Goal: Information Seeking & Learning: Learn about a topic

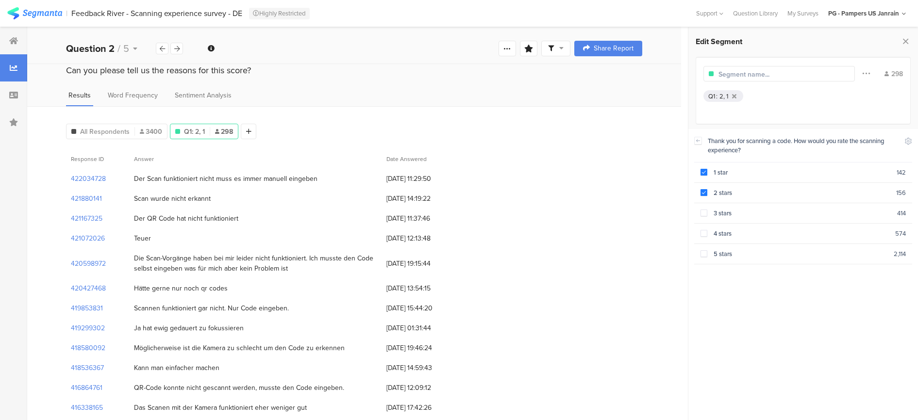
scroll to position [6261, 0]
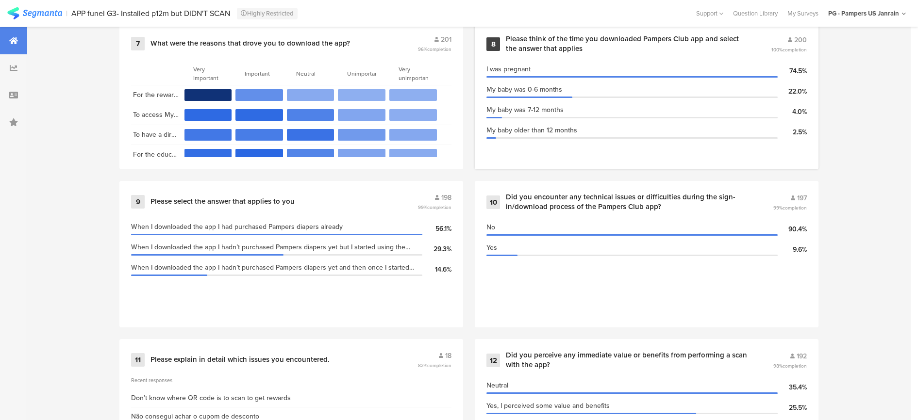
scroll to position [919, 0]
drag, startPoint x: 748, startPoint y: 381, endPoint x: 507, endPoint y: 181, distance: 313.1
drag, startPoint x: 507, startPoint y: 181, endPoint x: 549, endPoint y: 187, distance: 42.3
copy div "Did you encounter any technical issues or difficulties during the sign-in/downl…"
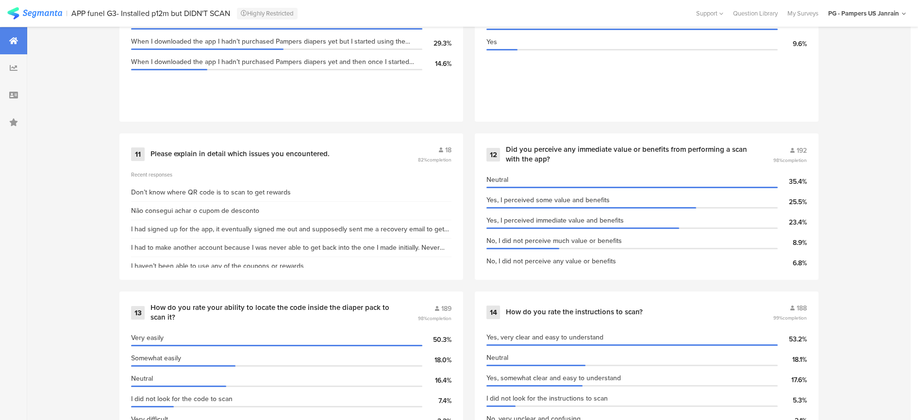
scroll to position [1283, 0]
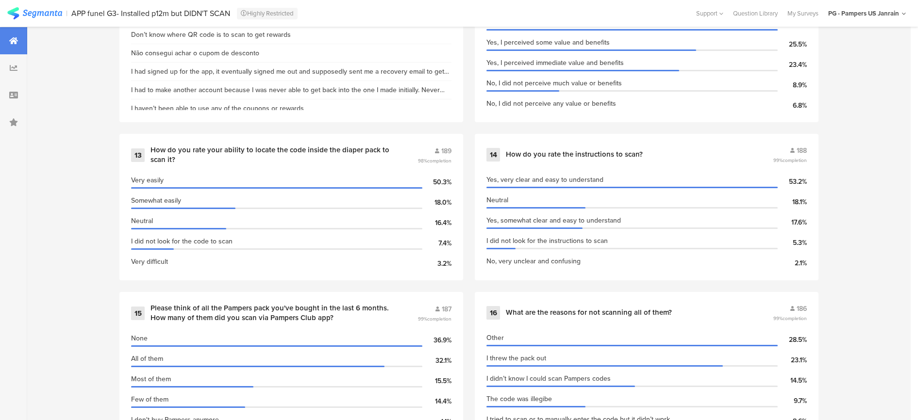
click at [356, 280] on div "1 Please select 297 99% completion I am pregnant 34.0% I have 1 kid 25.9% I hav…" at bounding box center [469, 135] width 777 height 1898
click at [577, 308] on div "What are the reasons for not scanning all of them?" at bounding box center [589, 313] width 166 height 10
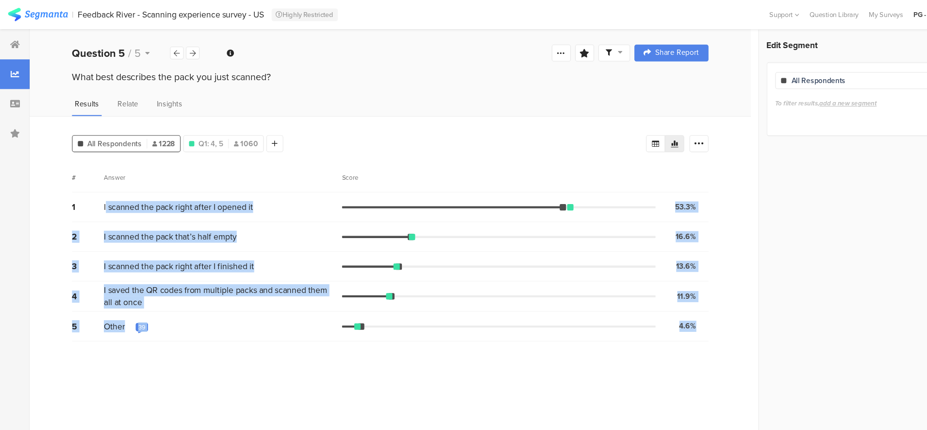
drag, startPoint x: 97, startPoint y: 192, endPoint x: 655, endPoint y: 310, distance: 569.9
click at [655, 310] on div "All Respondents 1228 Q1: 4, 5 1060 Add Segment Segment markers Confidence inter…" at bounding box center [357, 267] width 661 height 323
copy div "scanned the pack right after I opened it 53.3% 654 votes 2 I scanned the pack t…"
click at [128, 300] on div "39" at bounding box center [130, 300] width 7 height 8
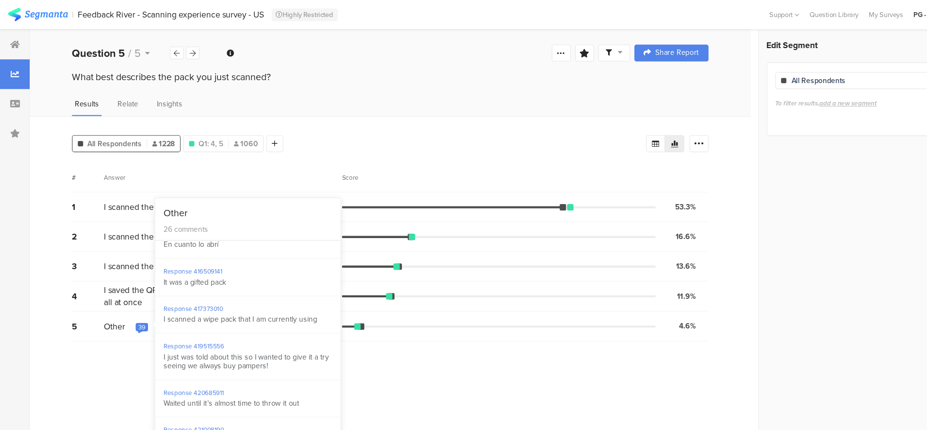
scroll to position [803, 0]
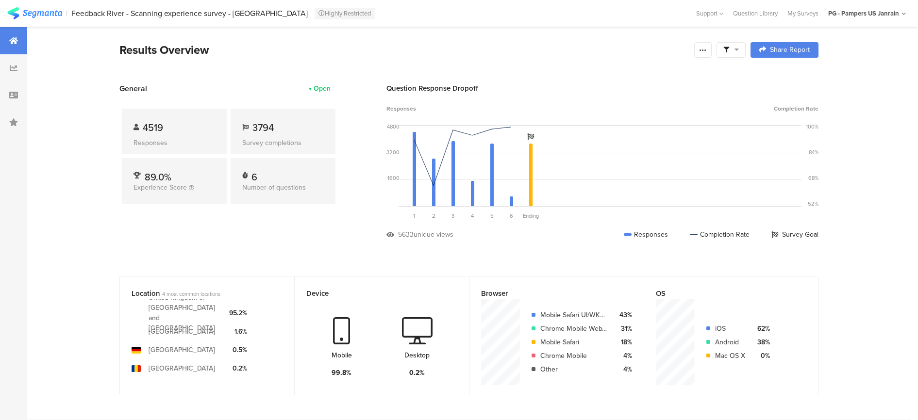
scroll to position [486, 0]
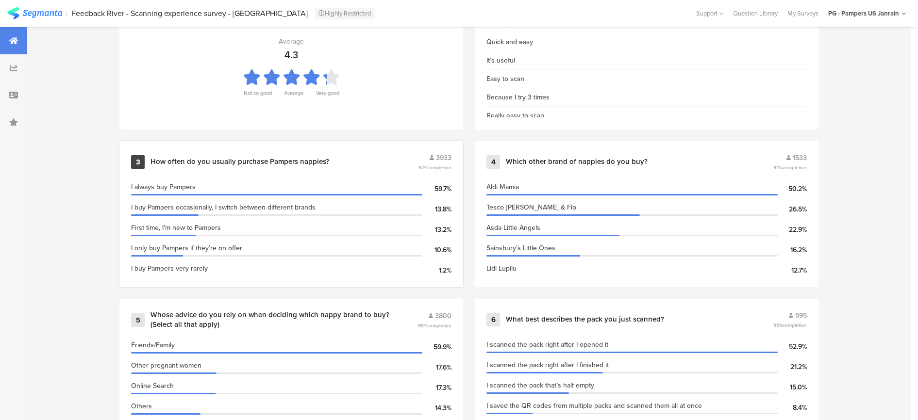
drag, startPoint x: 151, startPoint y: 158, endPoint x: 449, endPoint y: 269, distance: 317.3
click at [449, 269] on div "3 How often do you usually purchase Pampers nappies? 3933 97% completion I alwa…" at bounding box center [291, 214] width 344 height 146
click at [401, 311] on div "Whose advice do you rely on when deciding which nappy brand to buy? (Select all…" at bounding box center [283, 320] width 265 height 19
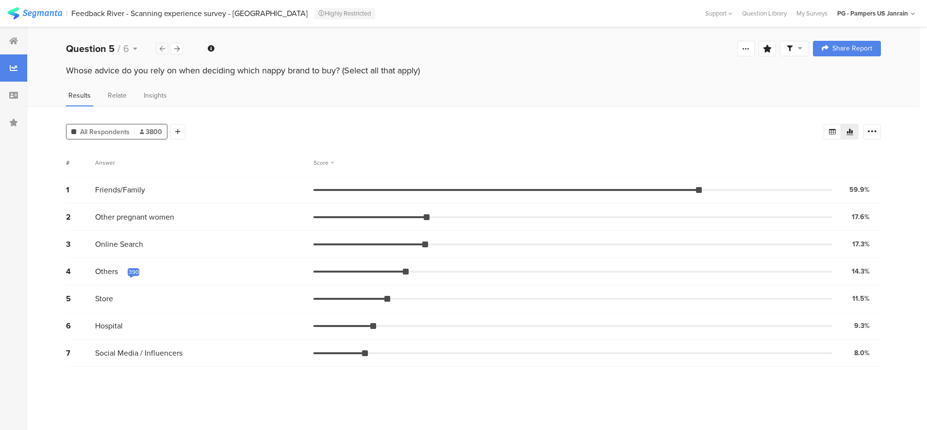
click at [162, 49] on icon at bounding box center [162, 49] width 5 height 6
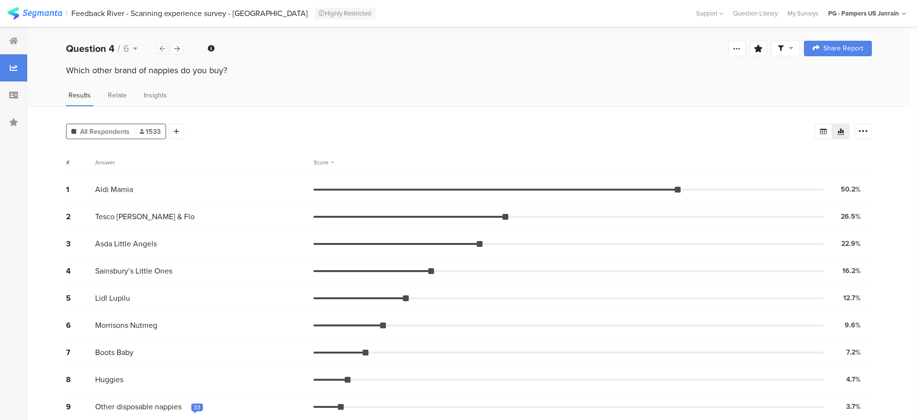
click at [162, 49] on icon at bounding box center [162, 49] width 5 height 6
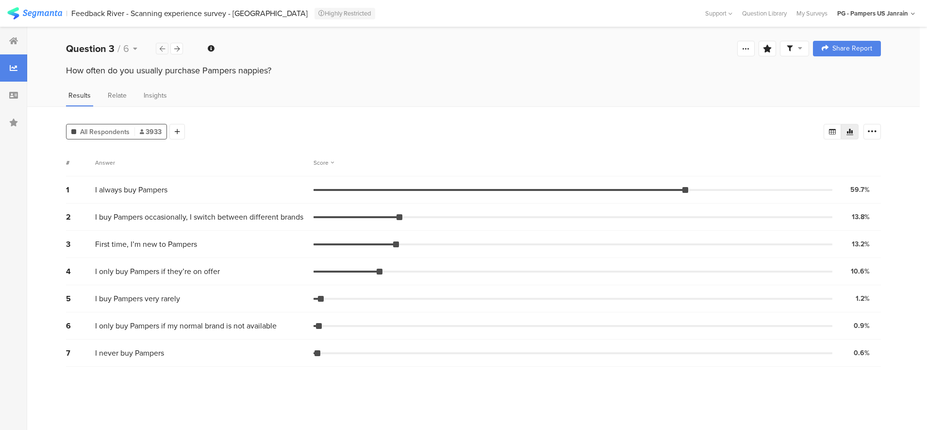
click at [162, 49] on icon at bounding box center [162, 49] width 5 height 6
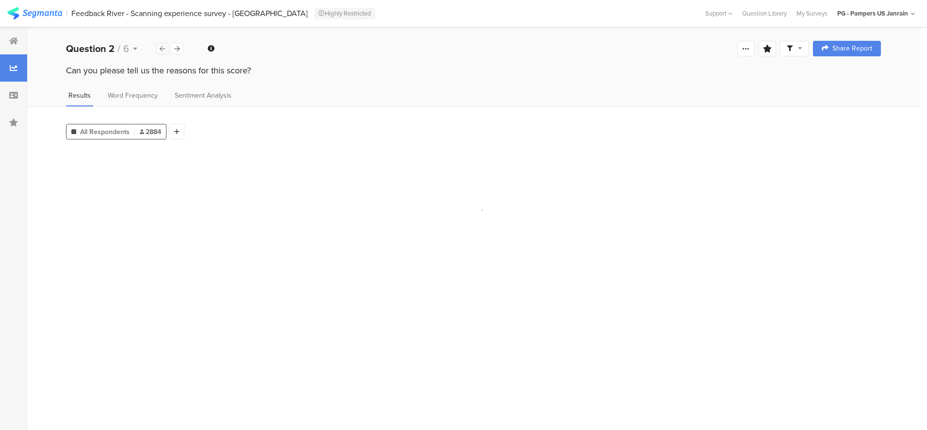
click at [162, 49] on icon at bounding box center [162, 49] width 5 height 6
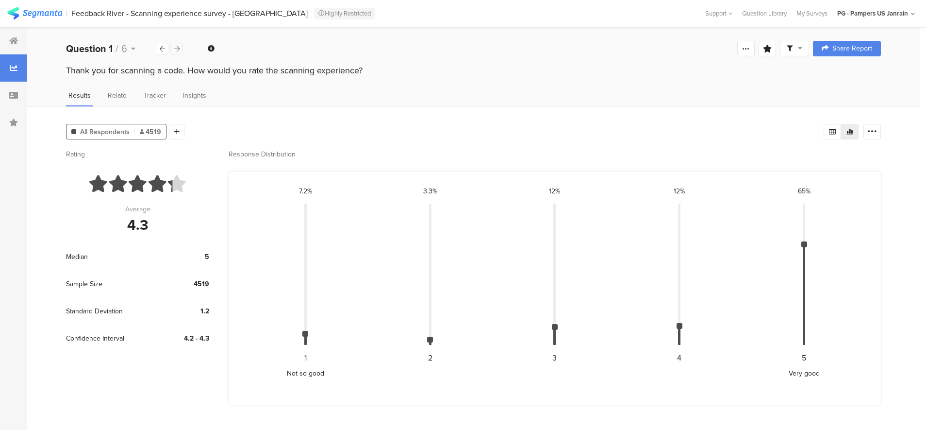
click at [178, 46] on icon at bounding box center [176, 49] width 5 height 6
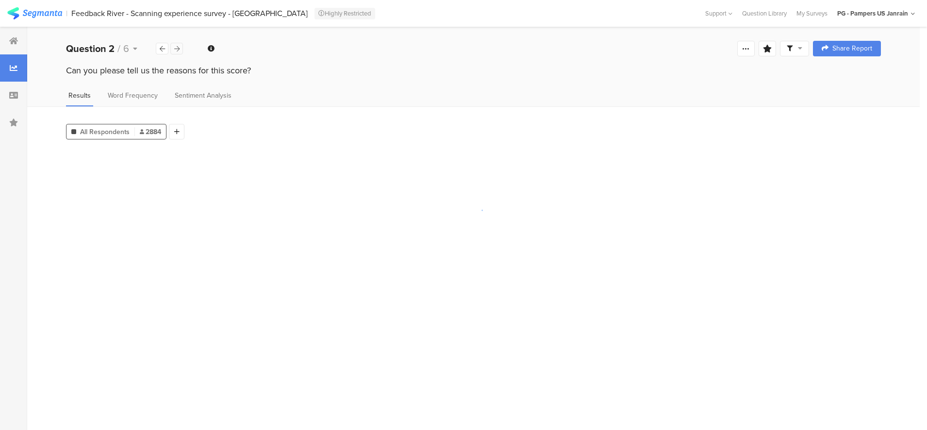
click at [178, 46] on icon at bounding box center [176, 49] width 5 height 6
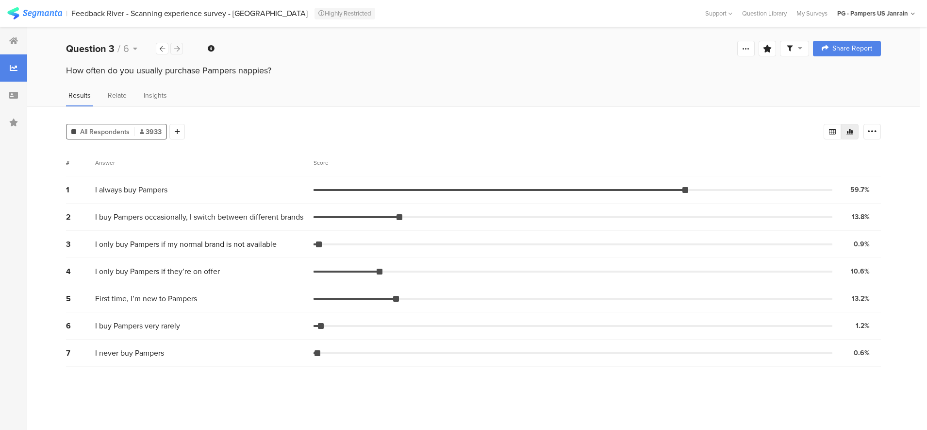
click at [178, 46] on icon at bounding box center [176, 49] width 5 height 6
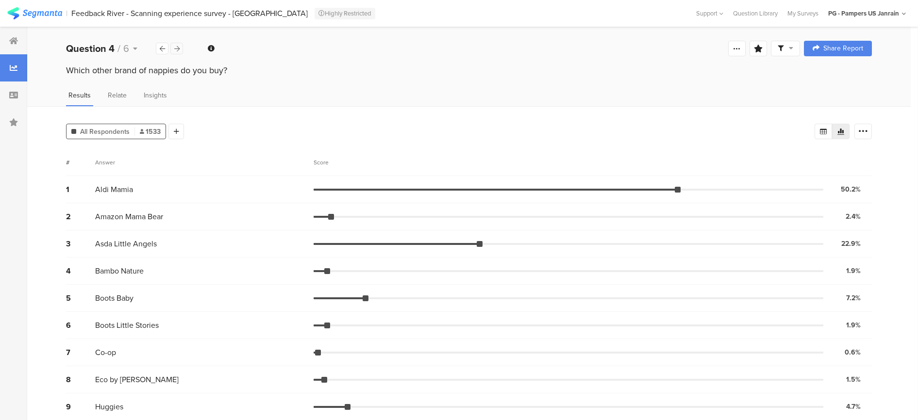
click at [178, 46] on icon at bounding box center [176, 49] width 5 height 6
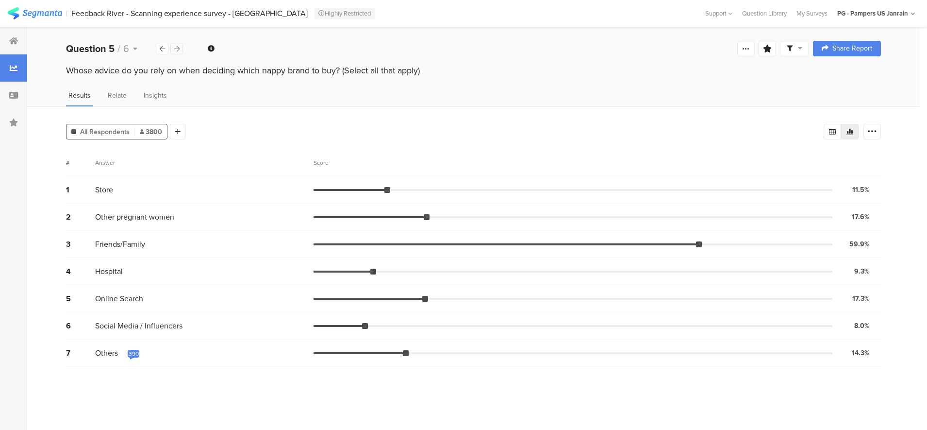
click at [178, 46] on icon at bounding box center [176, 49] width 5 height 6
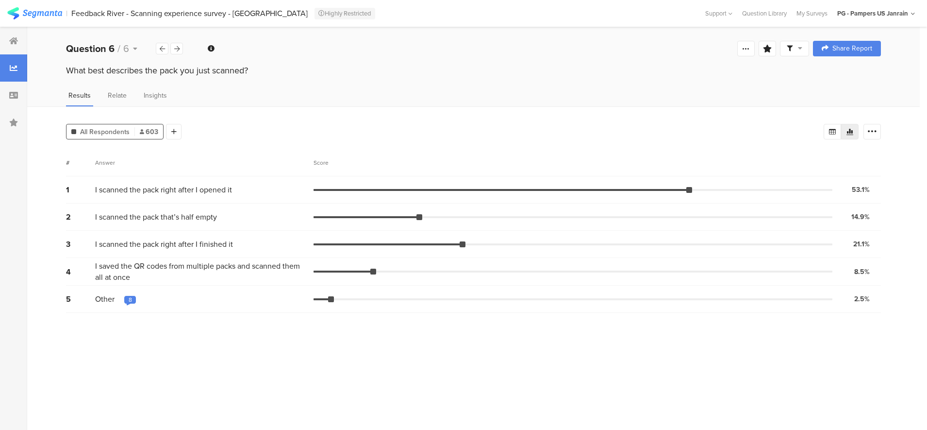
click at [128, 296] on div "8" at bounding box center [130, 301] width 12 height 10
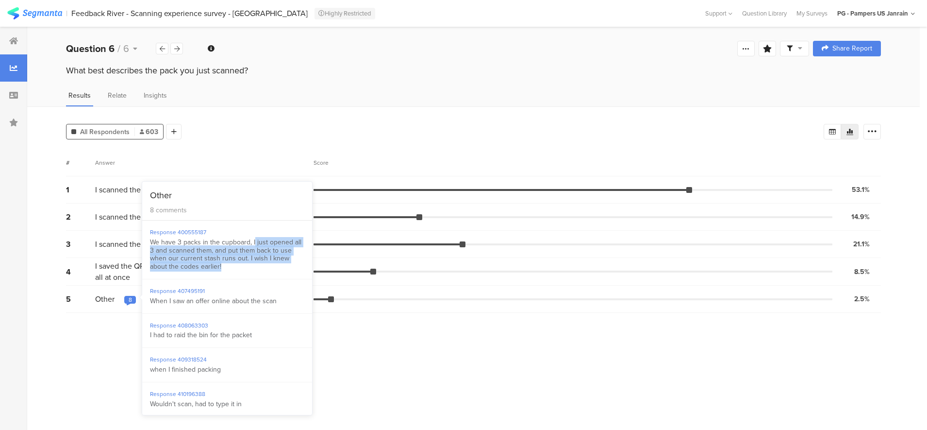
drag, startPoint x: 254, startPoint y: 244, endPoint x: 260, endPoint y: 268, distance: 24.9
click at [260, 268] on div "We have 3 packs in the cupboard, I just opened all 3 and scanned them, and put …" at bounding box center [227, 254] width 154 height 33
drag, startPoint x: 260, startPoint y: 268, endPoint x: 243, endPoint y: 271, distance: 17.3
click at [243, 271] on div "Response 400555187 We have 3 packs in the cupboard, I just opened all 3 and sca…" at bounding box center [227, 249] width 170 height 59
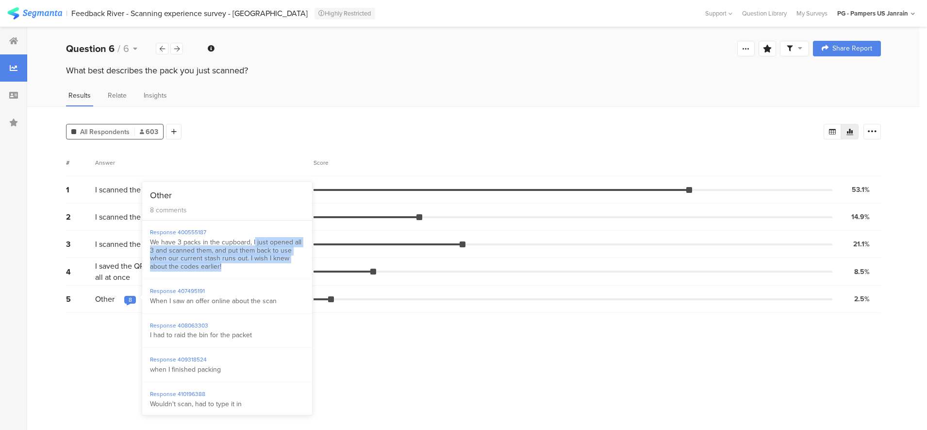
drag, startPoint x: 243, startPoint y: 271, endPoint x: 238, endPoint y: 269, distance: 5.4
click at [238, 269] on div "We have 3 packs in the cupboard, I just opened all 3 and scanned them, and put …" at bounding box center [227, 254] width 154 height 33
click at [235, 264] on div "We have 3 packs in the cupboard, I just opened all 3 and scanned them, and put …" at bounding box center [227, 254] width 154 height 33
drag, startPoint x: 241, startPoint y: 267, endPoint x: 250, endPoint y: 243, distance: 25.6
click at [250, 243] on div "We have 3 packs in the cupboard, I just opened all 3 and scanned them, and put …" at bounding box center [227, 254] width 154 height 33
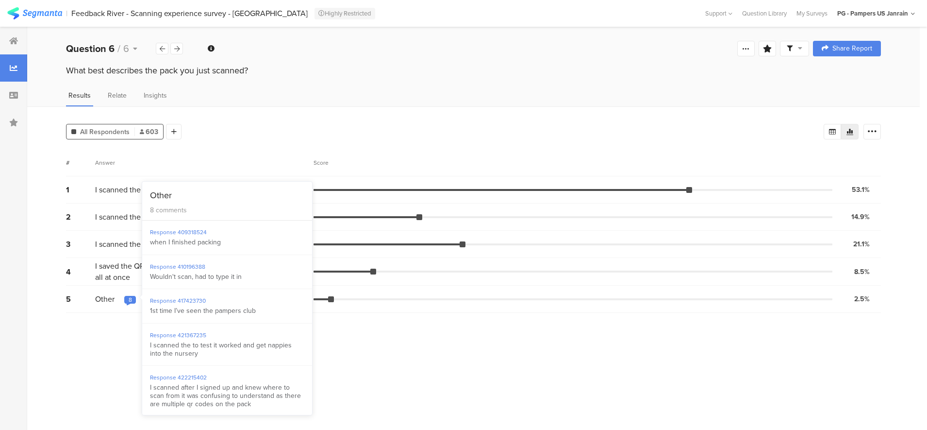
scroll to position [129, 0]
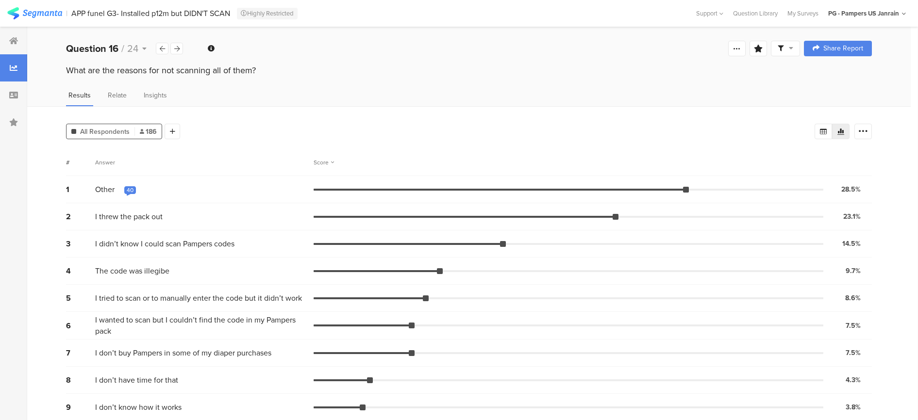
click at [128, 188] on div "40" at bounding box center [130, 190] width 7 height 8
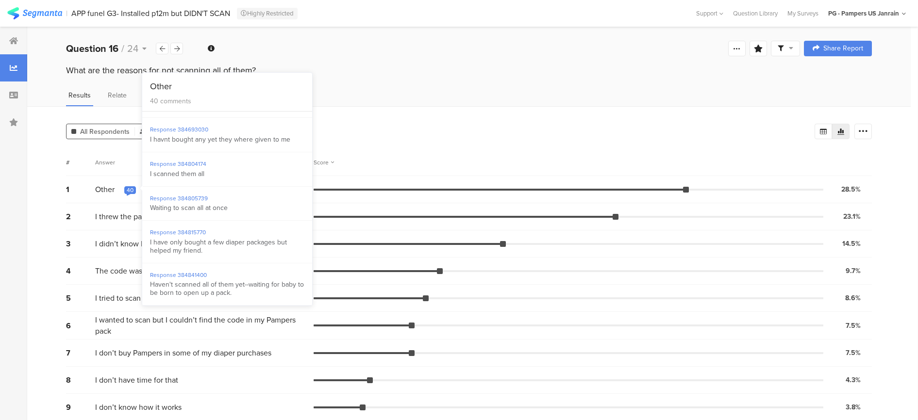
scroll to position [1164, 0]
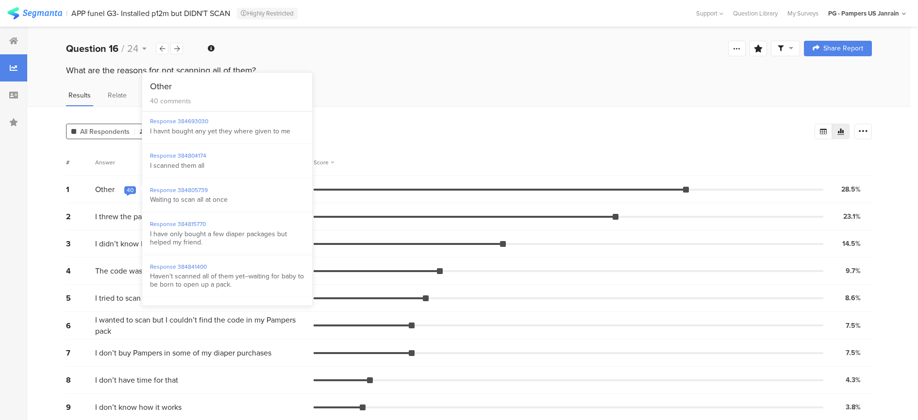
click at [380, 98] on div "Results Relate Insights" at bounding box center [469, 98] width 884 height 16
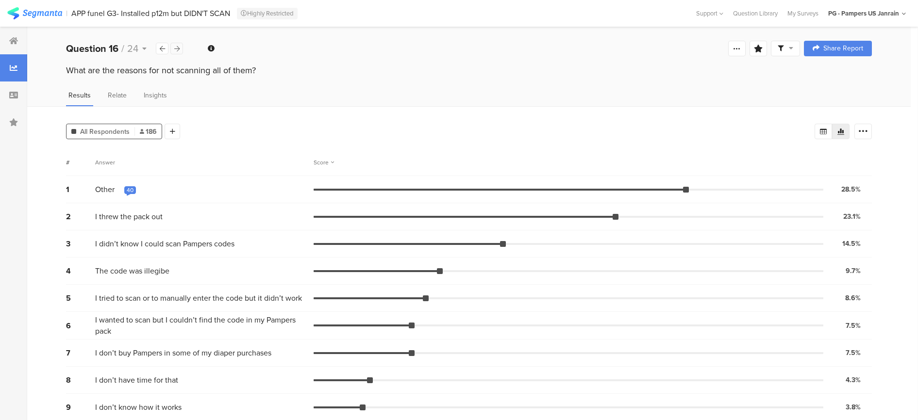
click at [181, 46] on div at bounding box center [176, 49] width 13 height 12
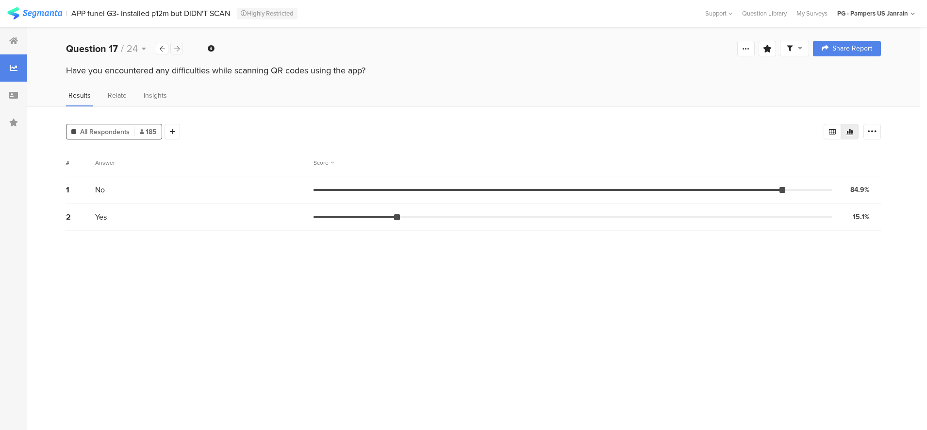
click at [181, 46] on div at bounding box center [176, 49] width 13 height 12
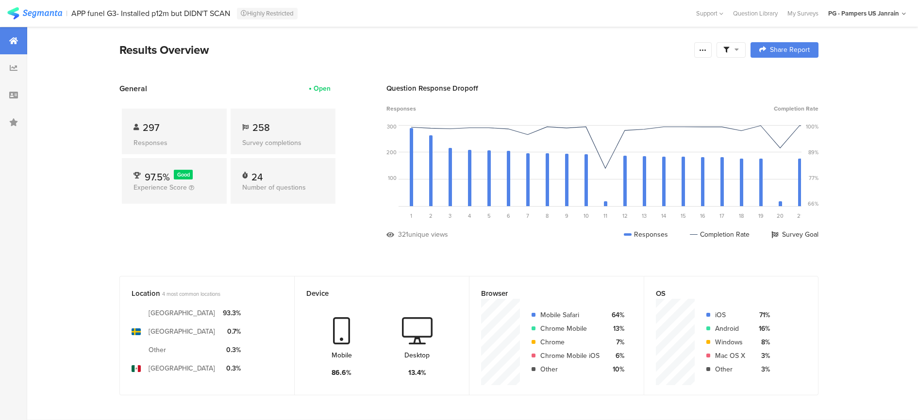
scroll to position [1950, 0]
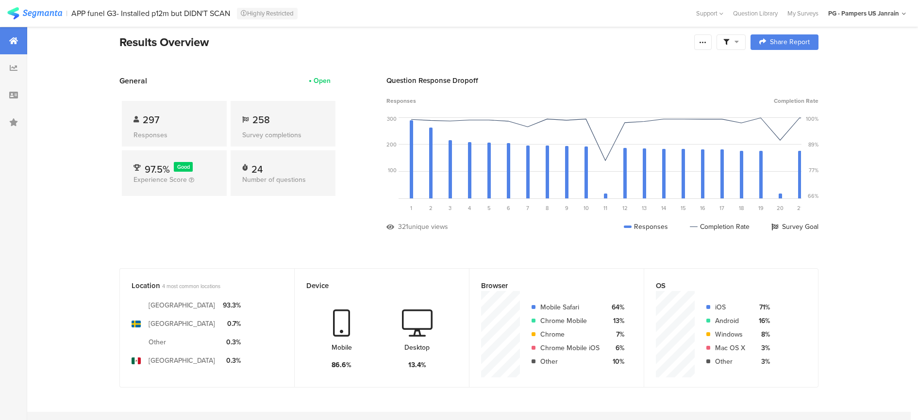
scroll to position [0, 0]
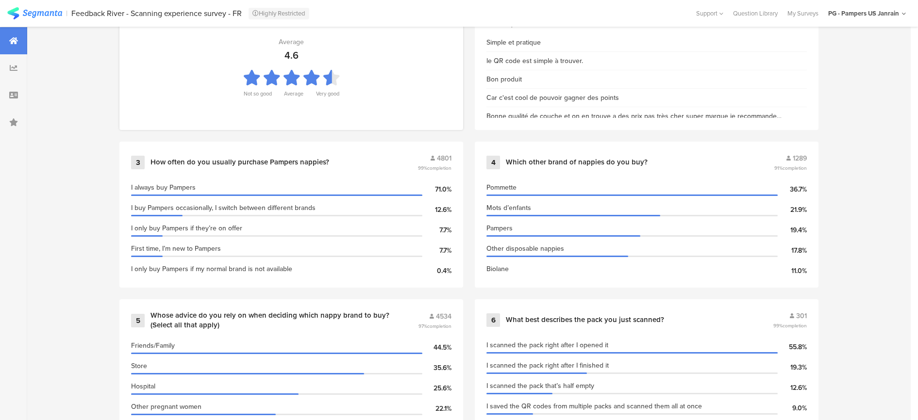
scroll to position [529, 0]
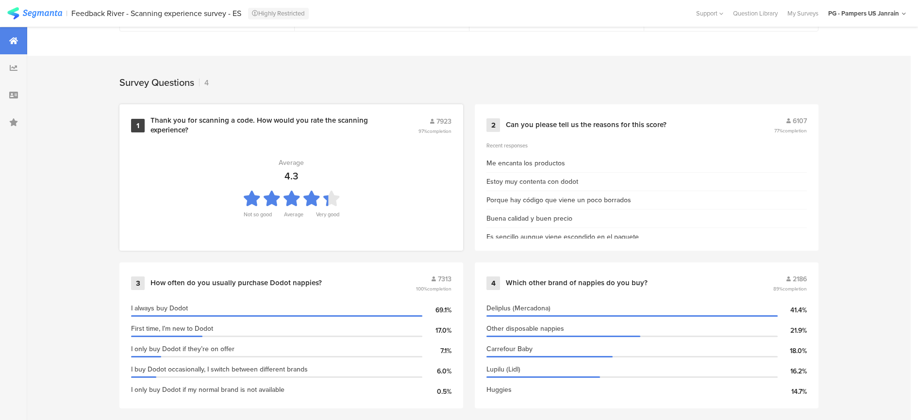
scroll to position [370, 0]
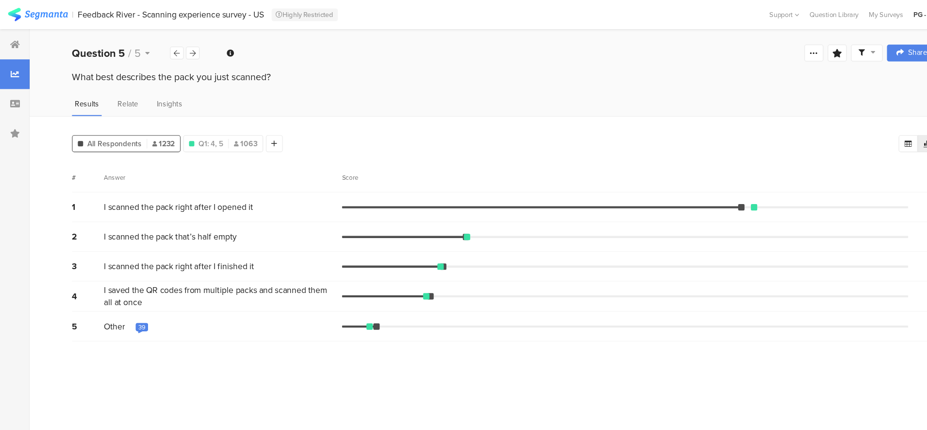
click at [125, 299] on div "39" at bounding box center [130, 301] width 12 height 10
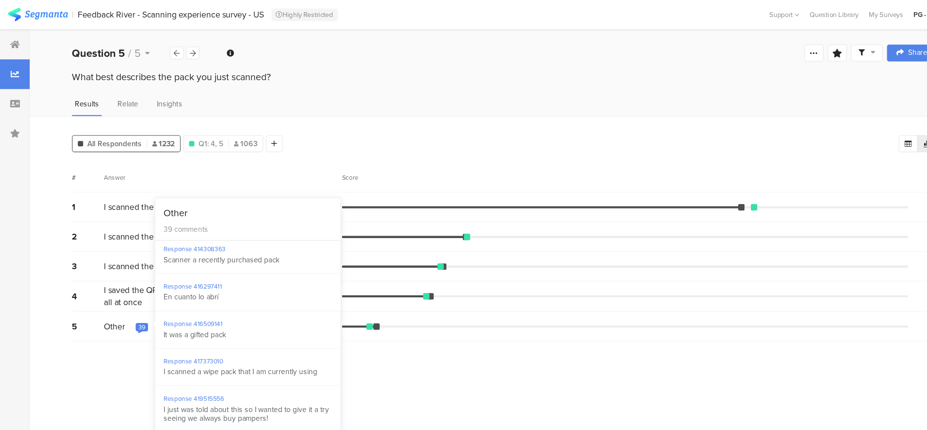
scroll to position [1305, 0]
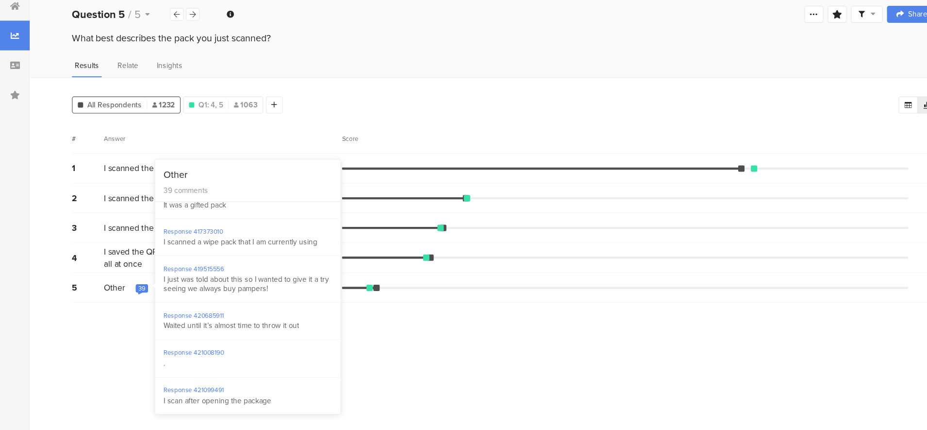
click at [120, 369] on section "# Answer Score 1 I scanned the pack right after I opened it 53.4% 658 votes 2 I…" at bounding box center [473, 285] width 815 height 273
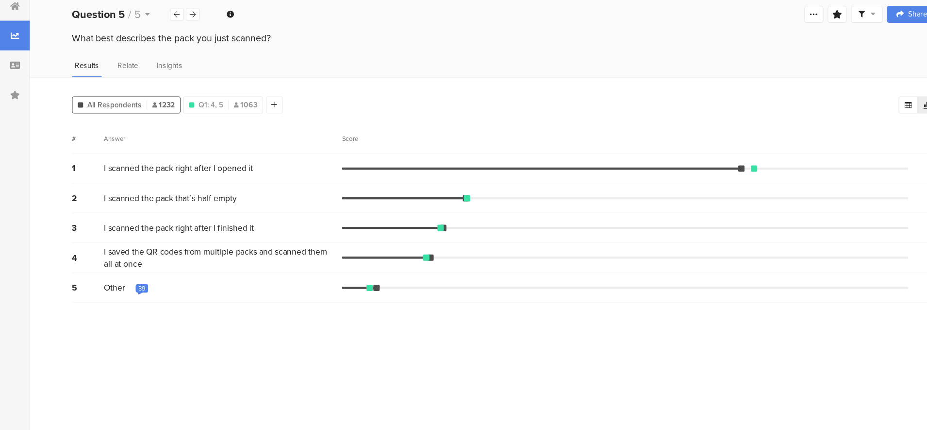
drag, startPoint x: 201, startPoint y: 268, endPoint x: 322, endPoint y: 269, distance: 121.4
click at [322, 269] on div "4 I saved the QR codes from multiple packs and scanned them all at once 11.9% 1…" at bounding box center [473, 272] width 815 height 28
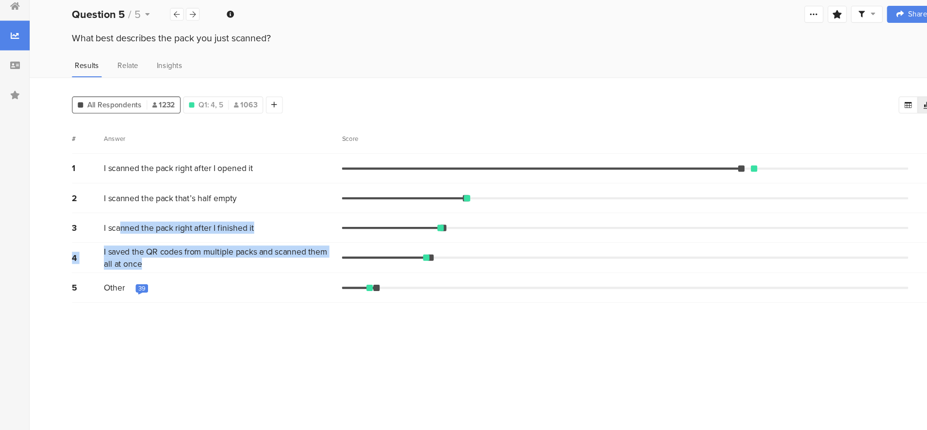
drag, startPoint x: 418, startPoint y: 270, endPoint x: 109, endPoint y: 239, distance: 310.8
click at [109, 239] on div "1 I scanned the pack right after I opened it 53.4% 658 votes 2 I scanned the pa…" at bounding box center [473, 244] width 815 height 136
drag, startPoint x: 109, startPoint y: 239, endPoint x: 159, endPoint y: 264, distance: 56.2
click at [159, 264] on span "I saved the QR codes from multiple packs and scanned them all at once" at bounding box center [202, 271] width 214 height 22
click at [167, 277] on span "I saved the QR codes from multiple packs and scanned them all at once" at bounding box center [202, 271] width 214 height 22
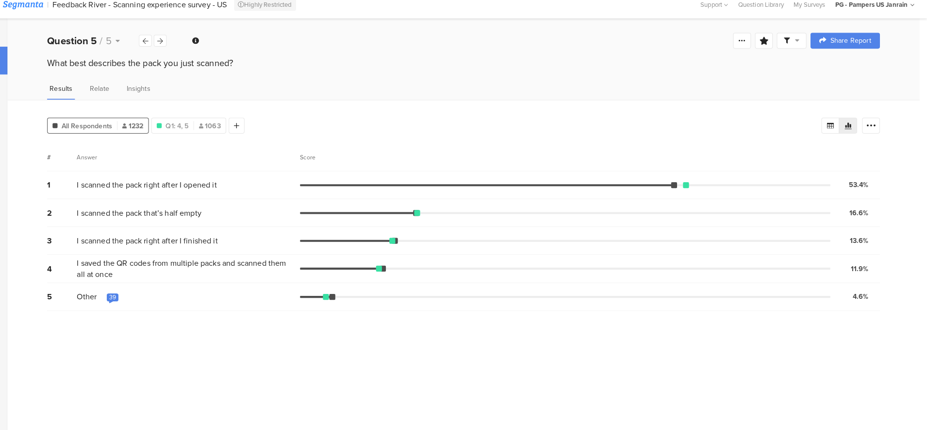
scroll to position [0, 0]
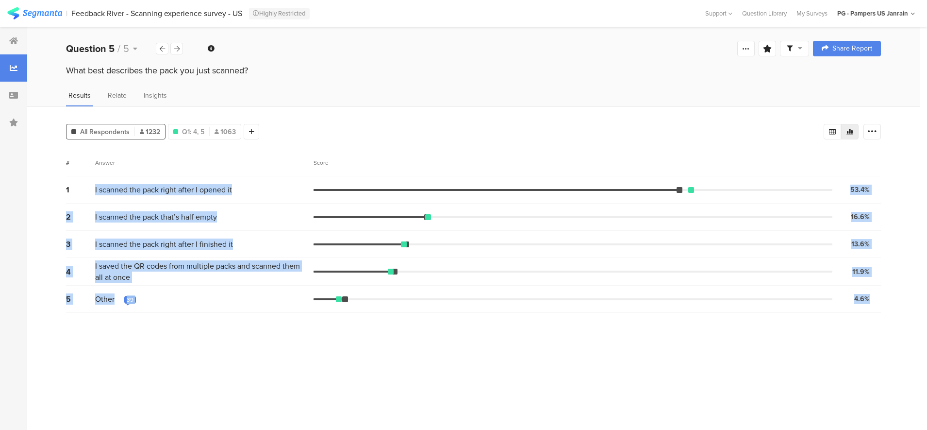
drag, startPoint x: 112, startPoint y: 187, endPoint x: 879, endPoint y: 302, distance: 776.3
click at [879, 302] on div "1 I scanned the pack right after I opened it 53.4% 658 votes 2 I scanned the pa…" at bounding box center [473, 244] width 815 height 136
copy div "I scanned the pack right after I opened it 53.4% 658 votes 2 I scanned the pack…"
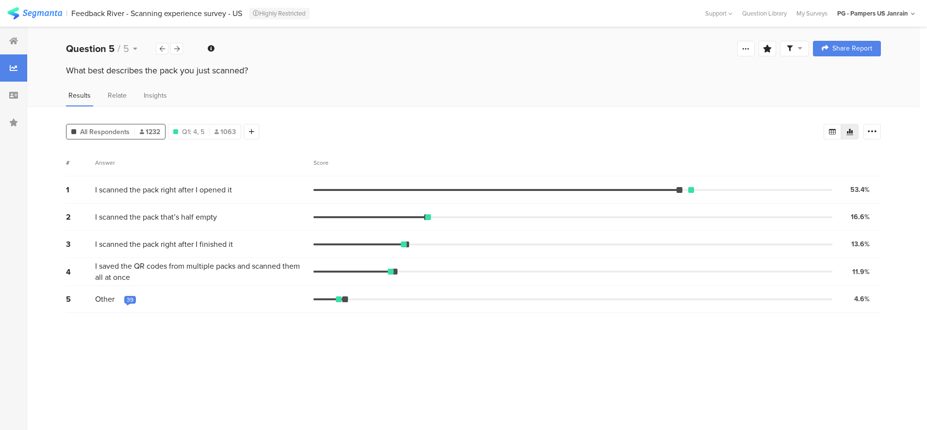
click at [363, 141] on div "All Respondents 1232 Q1: 4, 5 1063 Add Segment Segment markers Confidence inter…" at bounding box center [473, 267] width 893 height 323
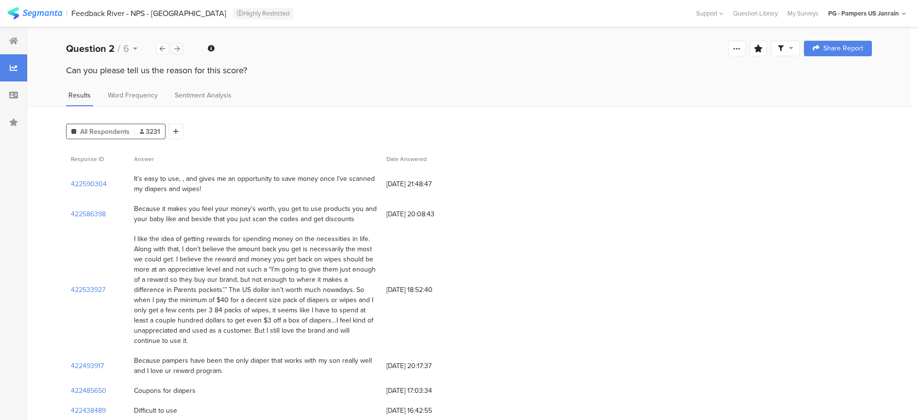
click at [175, 47] on icon at bounding box center [176, 49] width 5 height 6
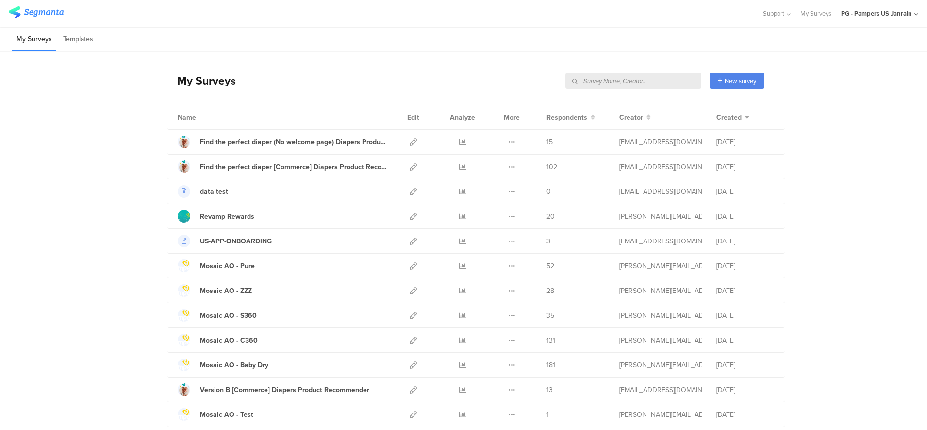
click at [651, 84] on input "text" at bounding box center [634, 81] width 136 height 16
type input "C"
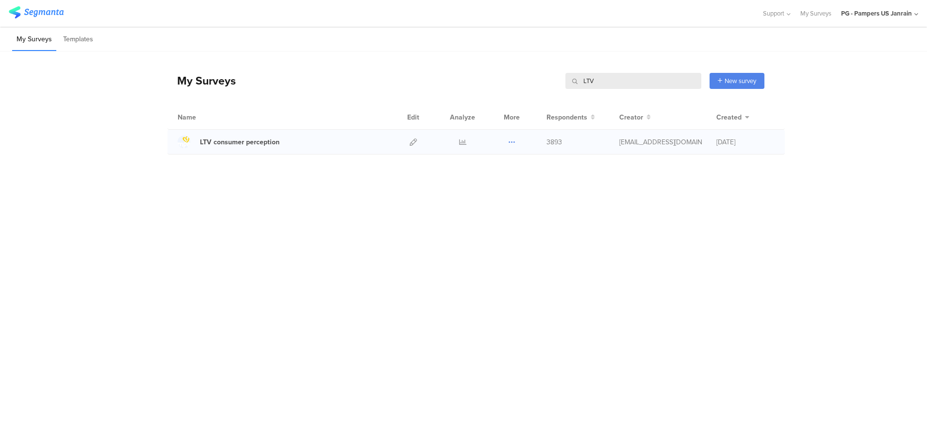
type input "LTV"
click at [508, 142] on icon at bounding box center [511, 141] width 7 height 7
click at [257, 140] on div "LTV consumer perception" at bounding box center [240, 142] width 80 height 10
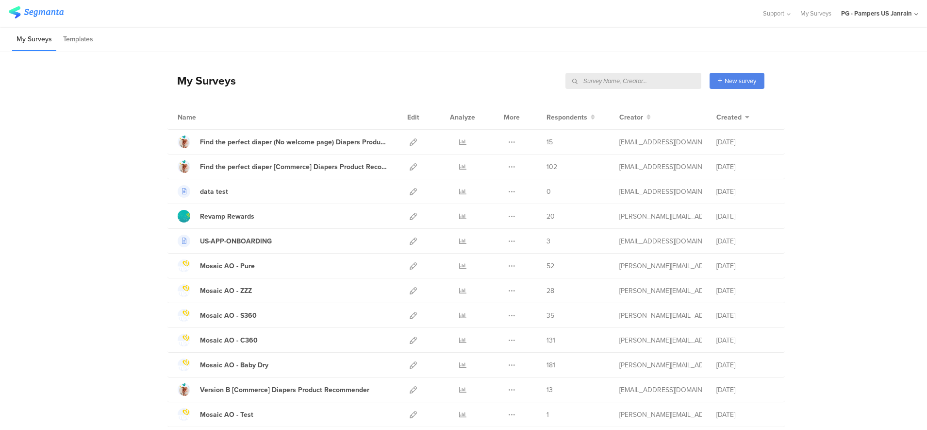
click at [657, 81] on input "text" at bounding box center [634, 81] width 136 height 16
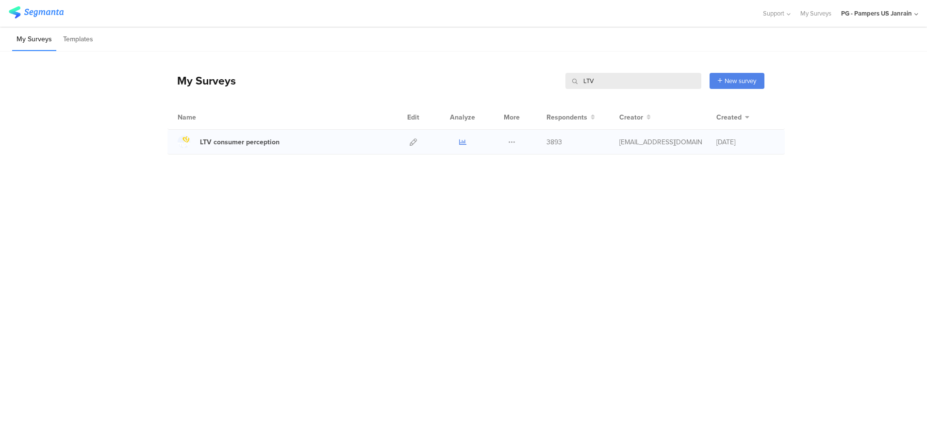
type input "LTV"
click at [464, 142] on icon at bounding box center [462, 141] width 7 height 7
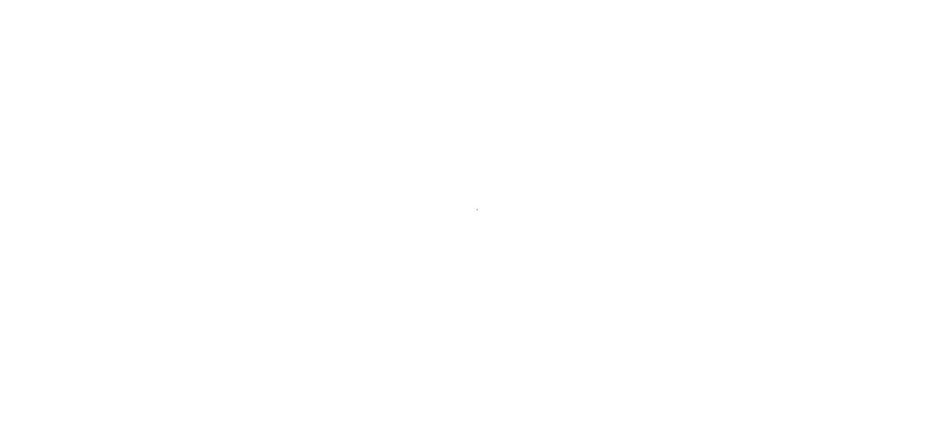
click at [493, 370] on div at bounding box center [463, 215] width 927 height 430
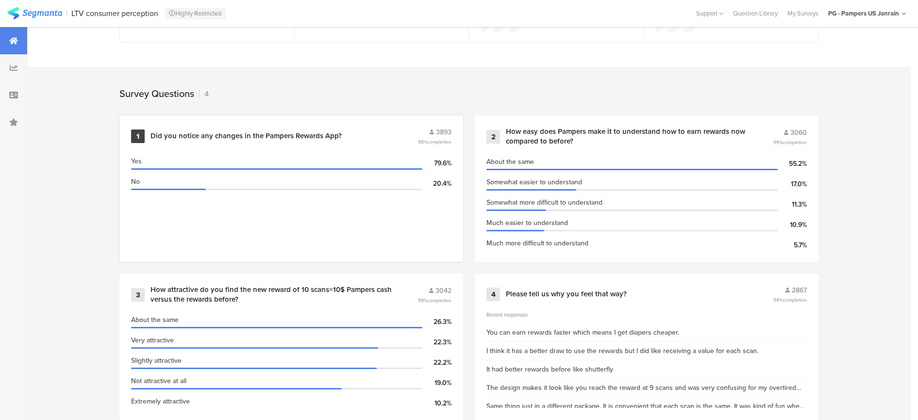
scroll to position [372, 0]
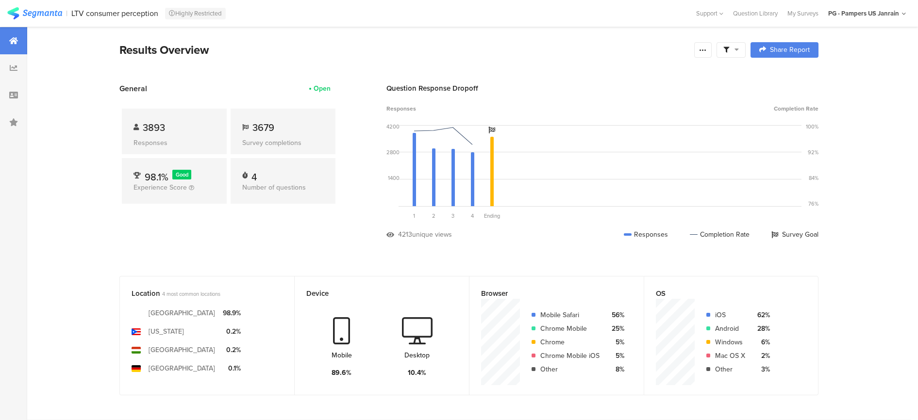
scroll to position [372, 0]
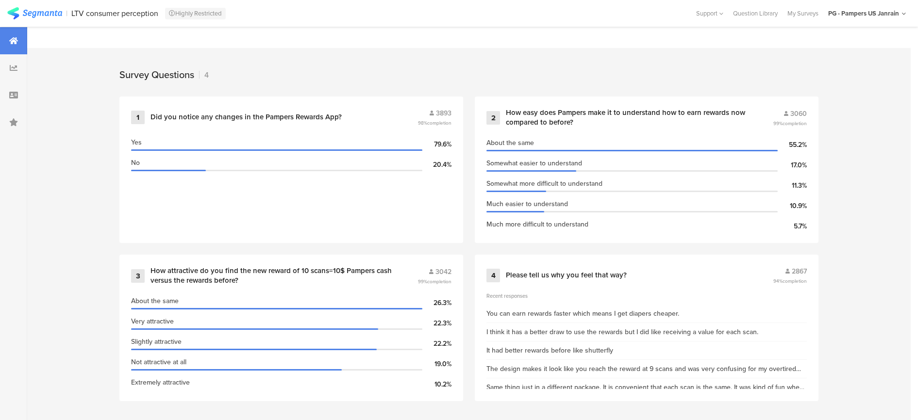
click at [104, 267] on div "1 Did you notice any changes in the Pampers Rewards App? 3893 98% completion Ye…" at bounding box center [469, 255] width 777 height 317
